Goal: Task Accomplishment & Management: Manage account settings

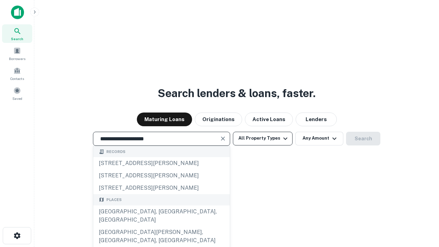
click at [161, 226] on div "[GEOGRAPHIC_DATA], [GEOGRAPHIC_DATA], [GEOGRAPHIC_DATA]" at bounding box center [161, 215] width 136 height 21
type input "**********"
click at [263, 138] on button "All Property Types" at bounding box center [263, 139] width 60 height 14
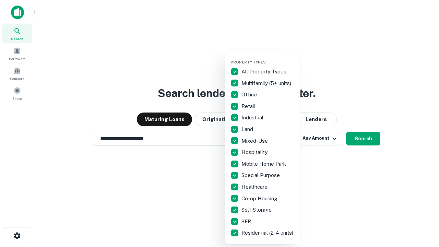
click at [268, 58] on button "button" at bounding box center [267, 58] width 75 height 0
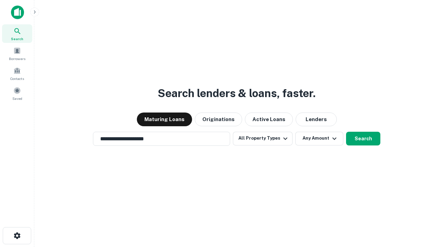
scroll to position [11, 0]
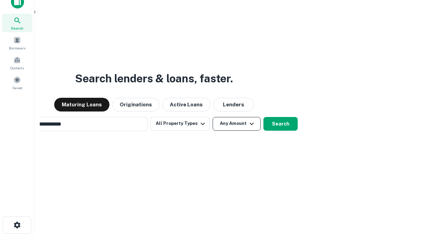
click at [213, 117] on button "Any Amount" at bounding box center [237, 124] width 48 height 14
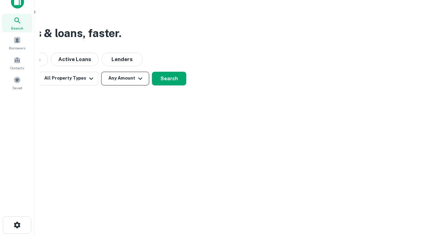
scroll to position [11, 0]
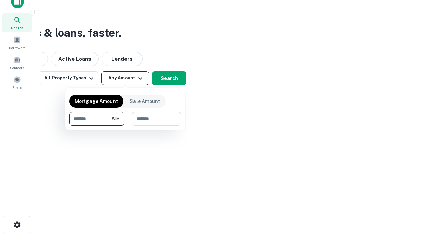
type input "*******"
click at [125, 126] on button "button" at bounding box center [125, 126] width 112 height 0
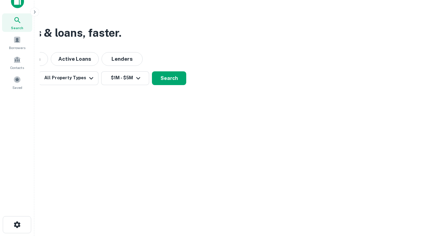
scroll to position [11, 0]
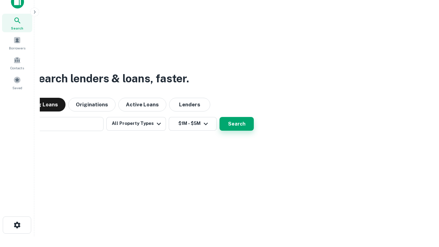
click at [219, 117] on button "Search" at bounding box center [236, 124] width 34 height 14
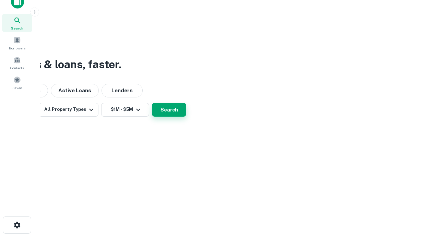
scroll to position [11, 0]
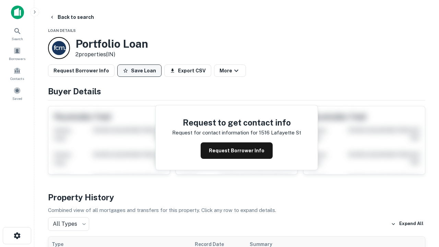
click at [139, 71] on button "Save Loan" at bounding box center [139, 70] width 44 height 12
click at [141, 71] on button "Loading..." at bounding box center [141, 70] width 49 height 12
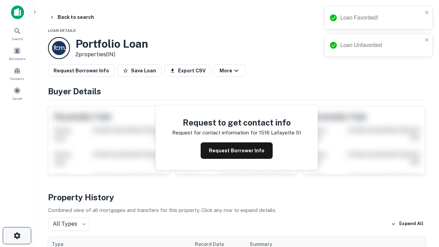
click at [17, 236] on icon "button" at bounding box center [17, 235] width 8 height 8
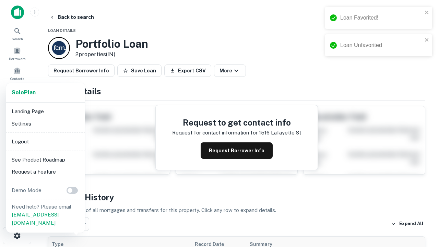
click at [45, 141] on li "Logout" at bounding box center [45, 141] width 73 height 12
